Goal: Information Seeking & Learning: Learn about a topic

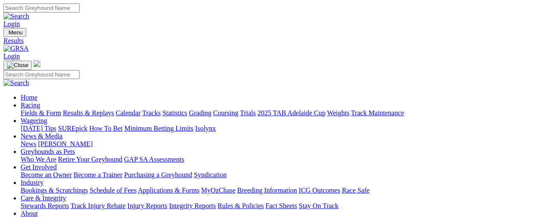
click at [63, 186] on link "Bookings & Scratchings" at bounding box center [54, 189] width 67 height 7
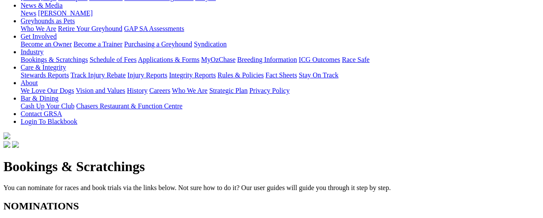
scroll to position [172, 0]
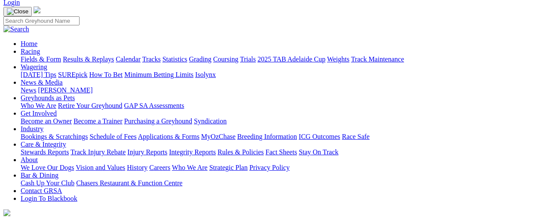
scroll to position [0, 0]
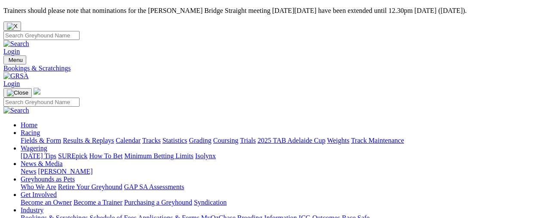
click at [140, 137] on link "Calendar" at bounding box center [128, 140] width 25 height 7
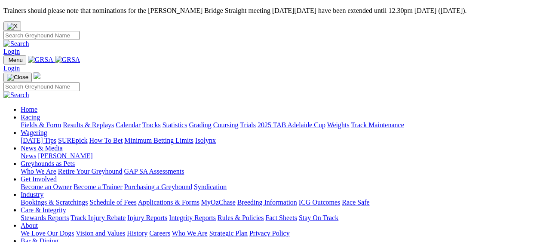
click at [110, 121] on link "Results & Replays" at bounding box center [88, 124] width 51 height 7
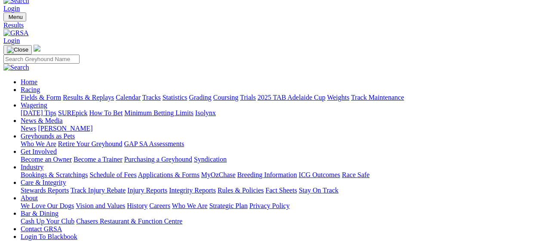
scroll to position [86, 0]
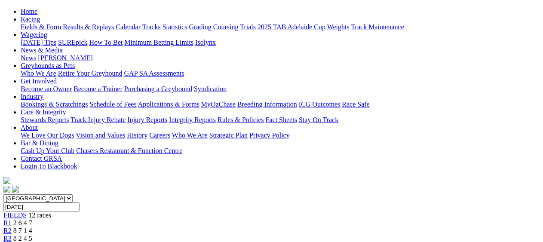
scroll to position [86, 0]
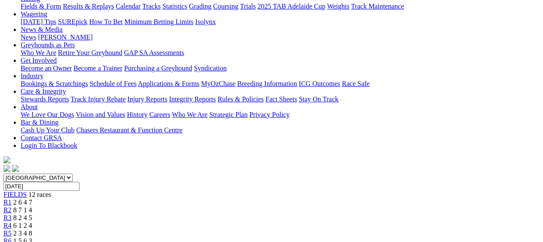
scroll to position [129, 0]
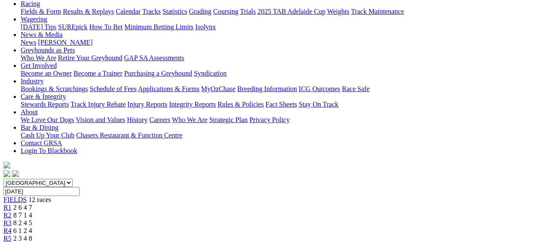
click at [12, 219] on span "R3" at bounding box center [7, 222] width 8 height 7
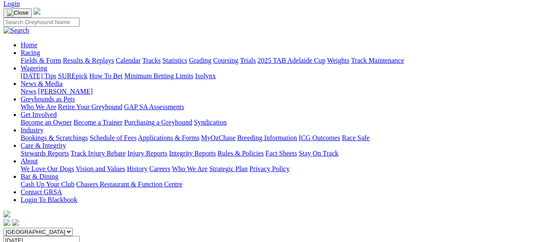
scroll to position [43, 0]
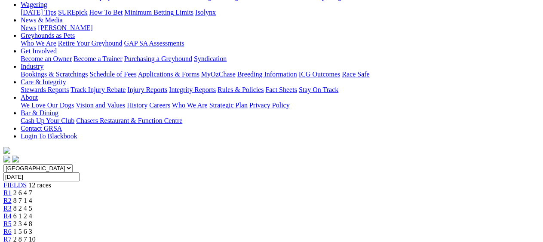
scroll to position [129, 0]
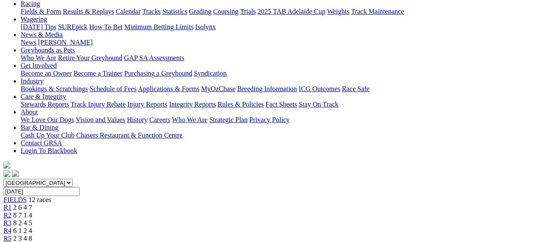
click at [12, 235] on span "R5" at bounding box center [7, 238] width 8 height 7
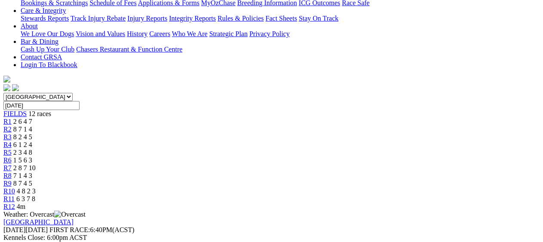
scroll to position [129, 0]
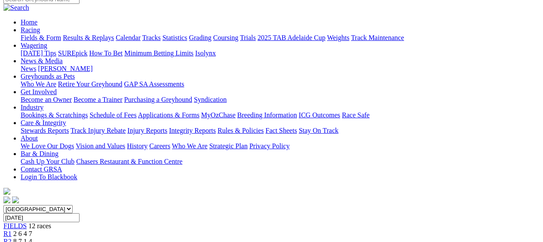
scroll to position [86, 0]
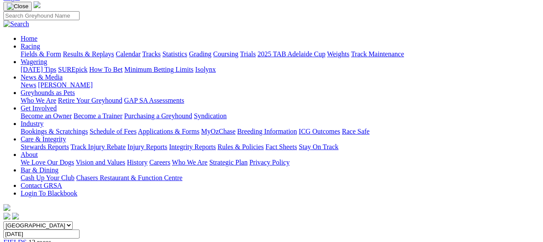
scroll to position [86, 0]
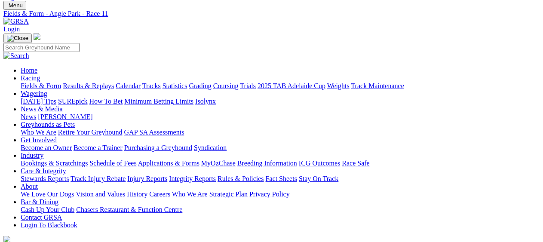
scroll to position [43, 0]
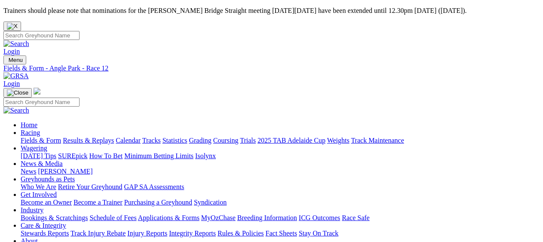
click at [18, 23] on img "Close" at bounding box center [12, 26] width 11 height 7
